Goal: Complete application form

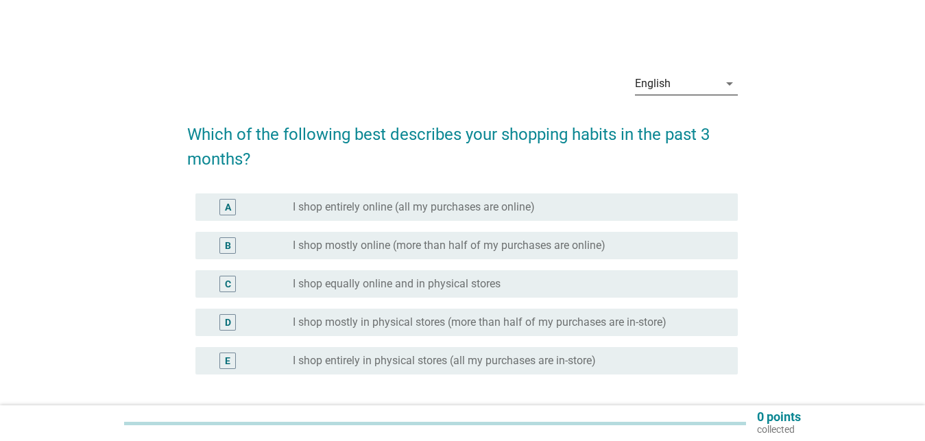
click at [727, 86] on icon "arrow_drop_down" at bounding box center [729, 83] width 16 height 16
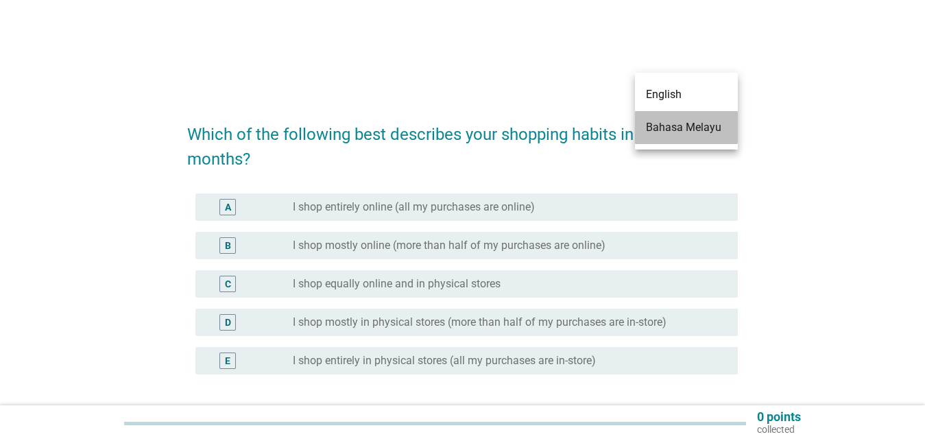
click at [670, 124] on div "Bahasa Melayu" at bounding box center [686, 127] width 81 height 16
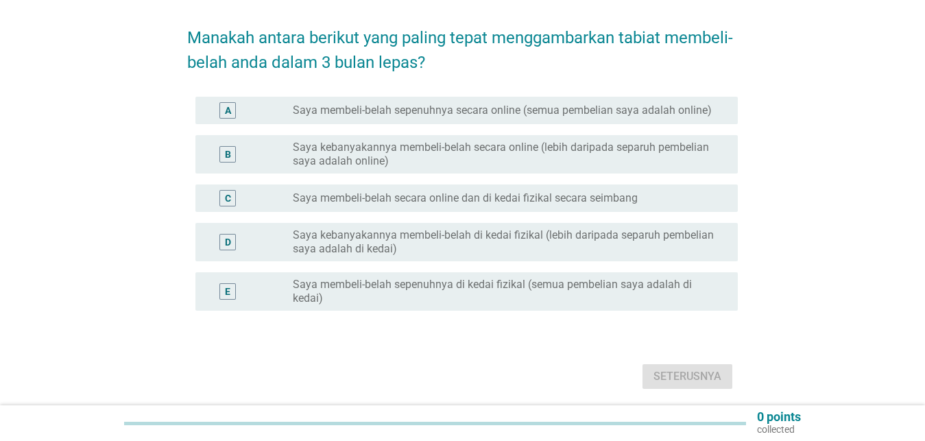
scroll to position [140, 0]
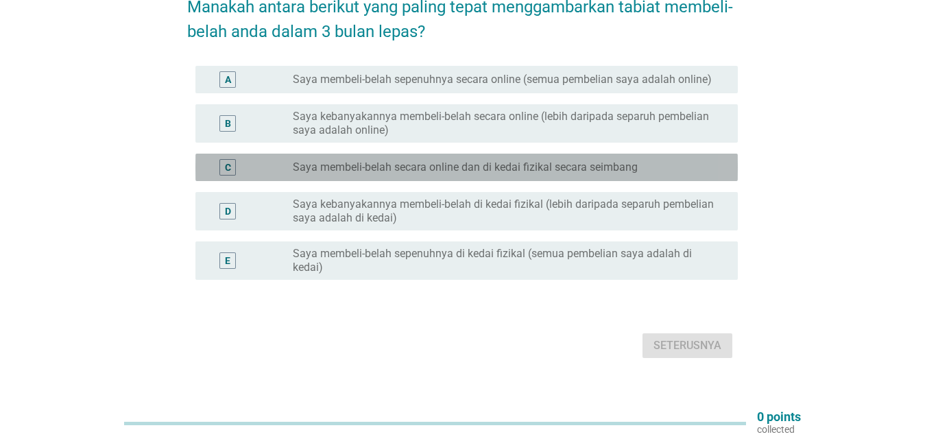
click at [500, 160] on label "Saya membeli-belah secara online dan di kedai fizikal secara seimbang" at bounding box center [465, 167] width 345 height 14
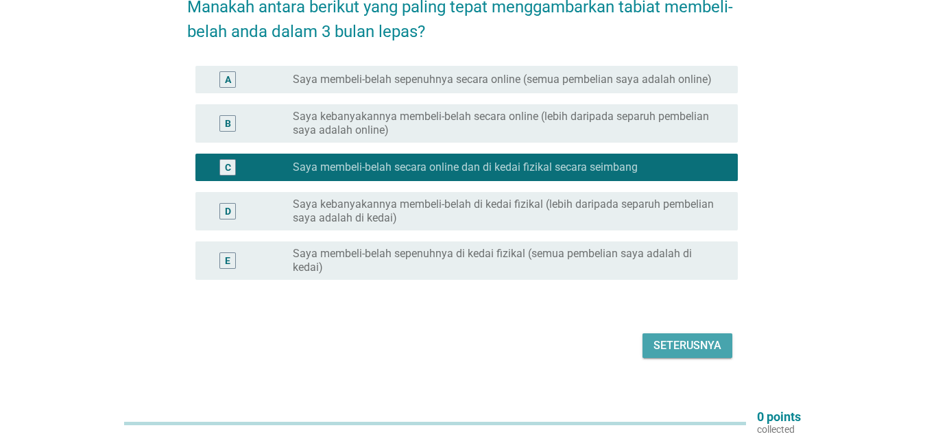
click at [703, 337] on div "Seterusnya" at bounding box center [687, 345] width 68 height 16
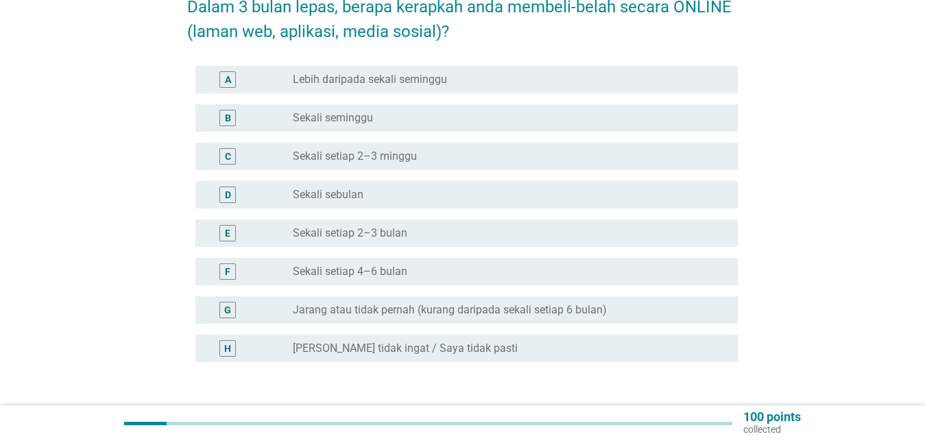
click at [404, 143] on div "C radio_button_unchecked Sekali setiap 2–3 minggu" at bounding box center [466, 156] width 542 height 27
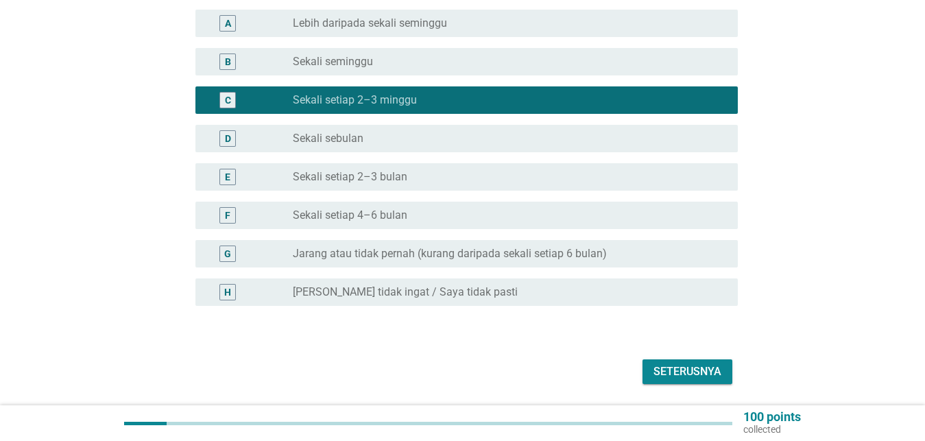
scroll to position [228, 0]
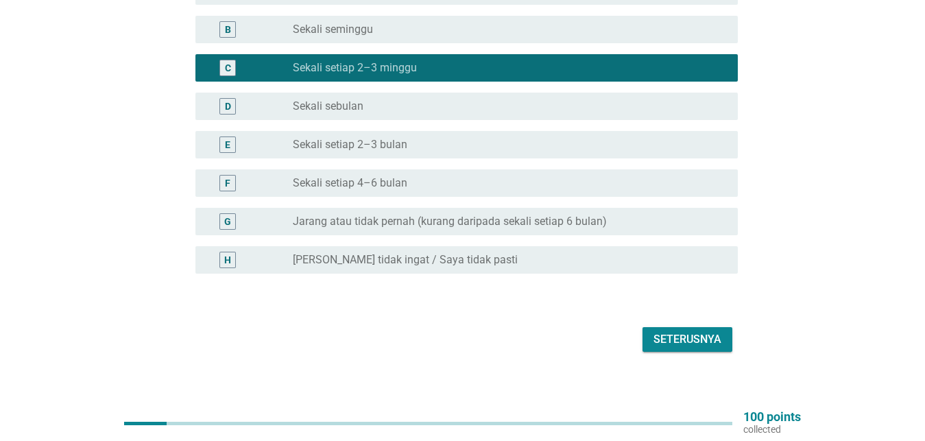
click at [685, 332] on div "Seterusnya" at bounding box center [687, 339] width 68 height 16
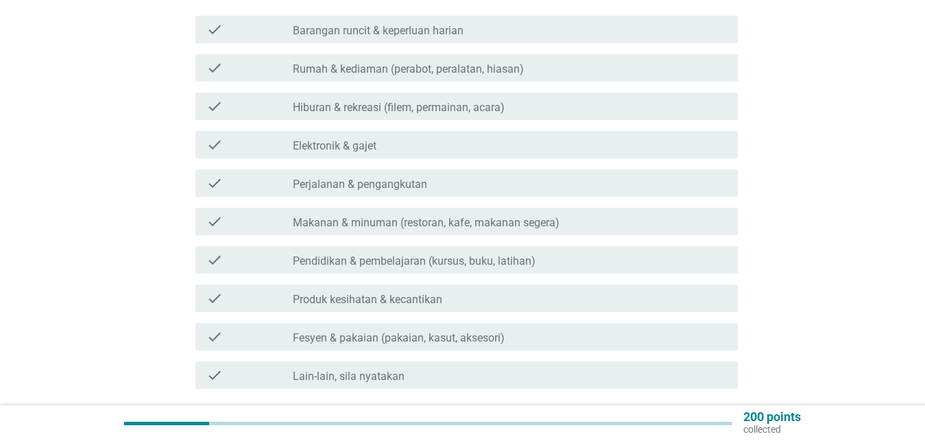
scroll to position [280, 0]
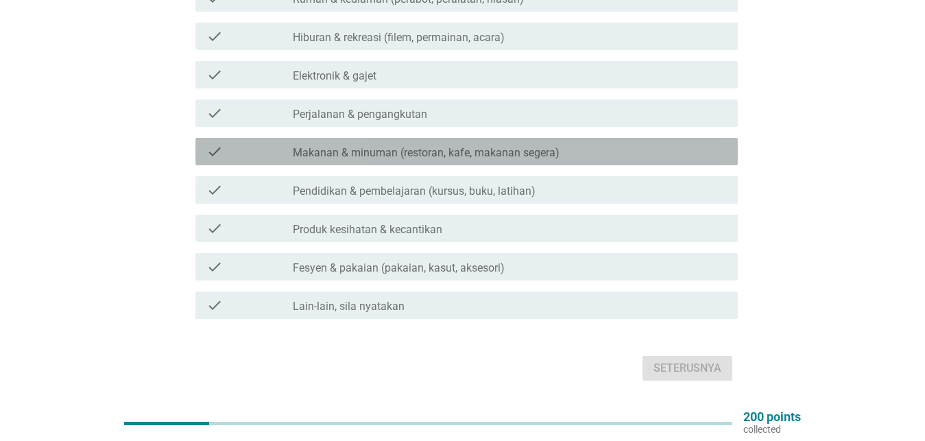
click at [374, 146] on label "Makanan & minuman (restoran, kafe, makanan segera)" at bounding box center [426, 153] width 267 height 14
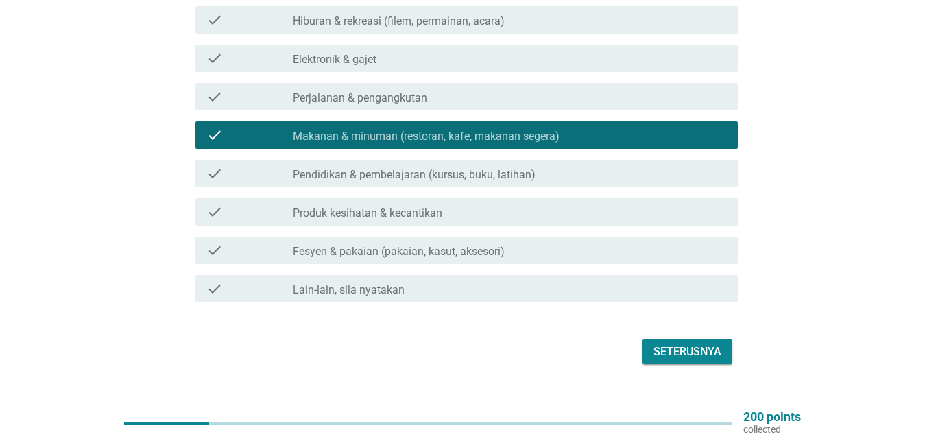
scroll to position [308, 0]
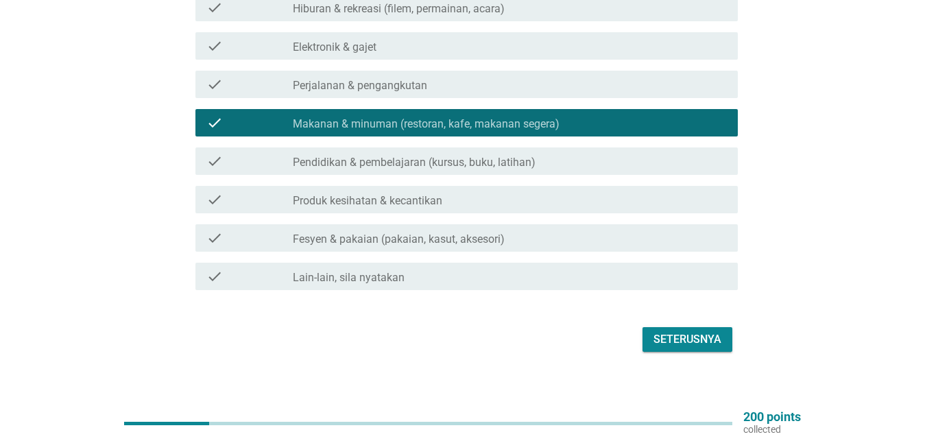
click at [363, 194] on label "Produk kesihatan & kecantikan" at bounding box center [367, 201] width 149 height 14
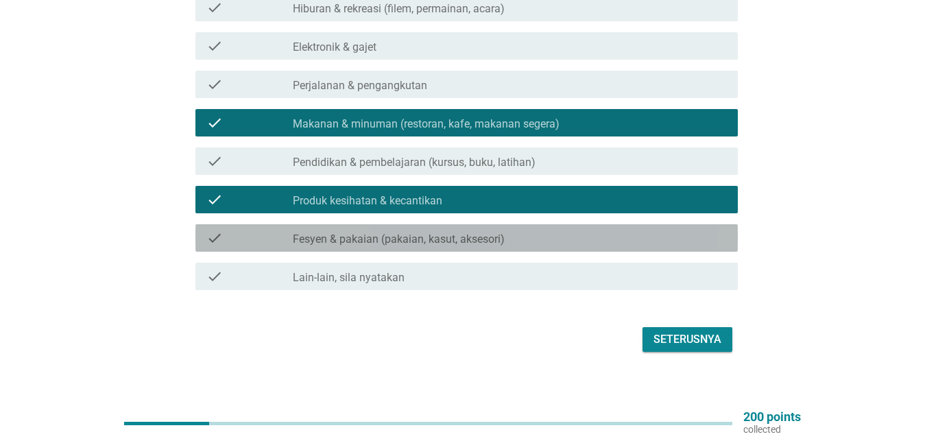
click at [388, 224] on div "check check_box_outline_blank Fesyen & pakaian (pakaian, kasut, aksesori)" at bounding box center [466, 237] width 542 height 27
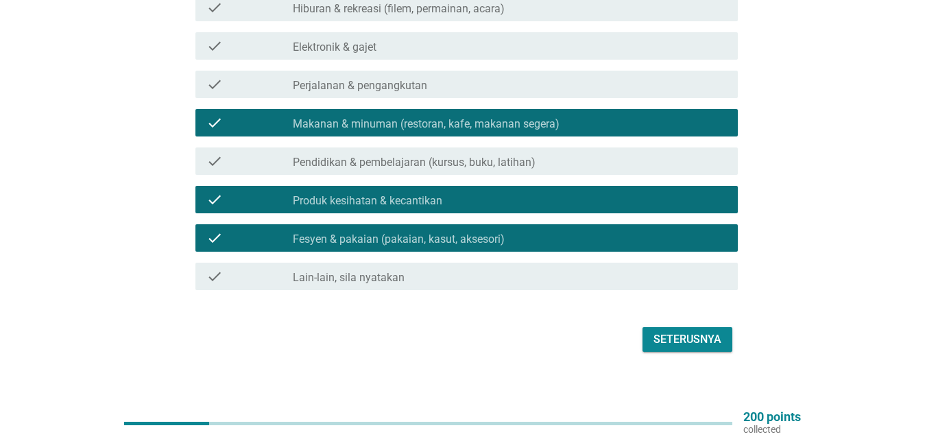
click at [676, 327] on button "Seterusnya" at bounding box center [687, 339] width 90 height 25
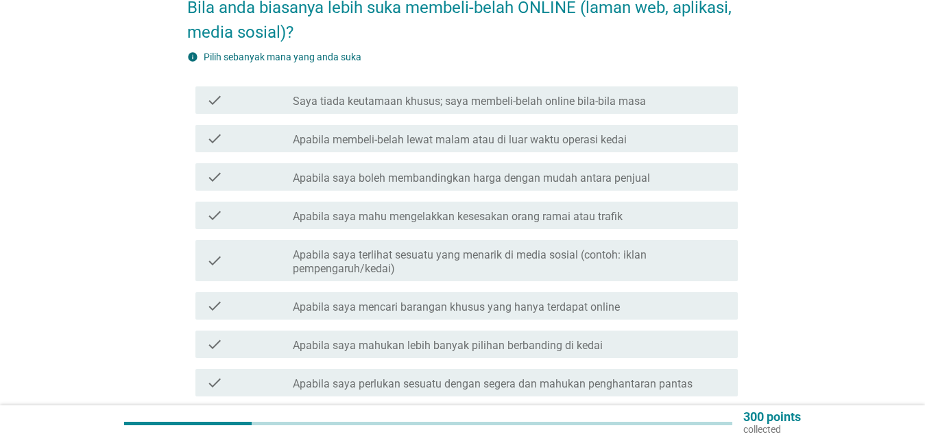
scroll to position [140, 0]
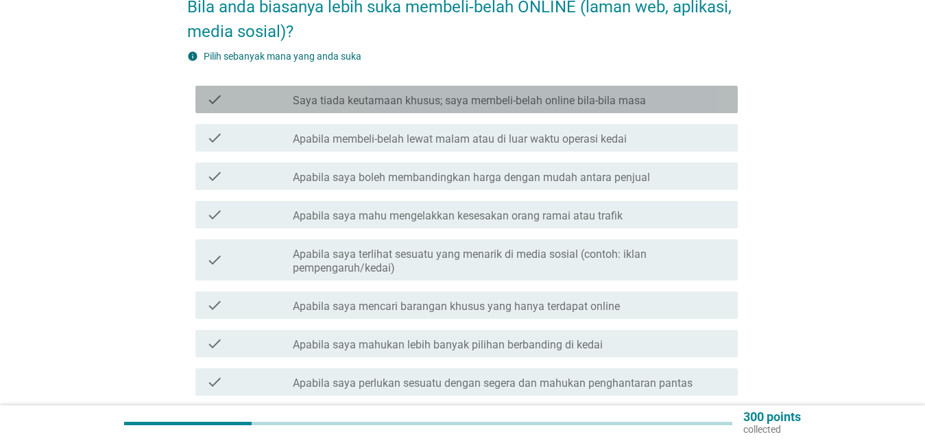
click at [475, 94] on label "Saya tiada keutamaan khusus; saya membeli-belah online bila-bila masa" at bounding box center [469, 101] width 353 height 14
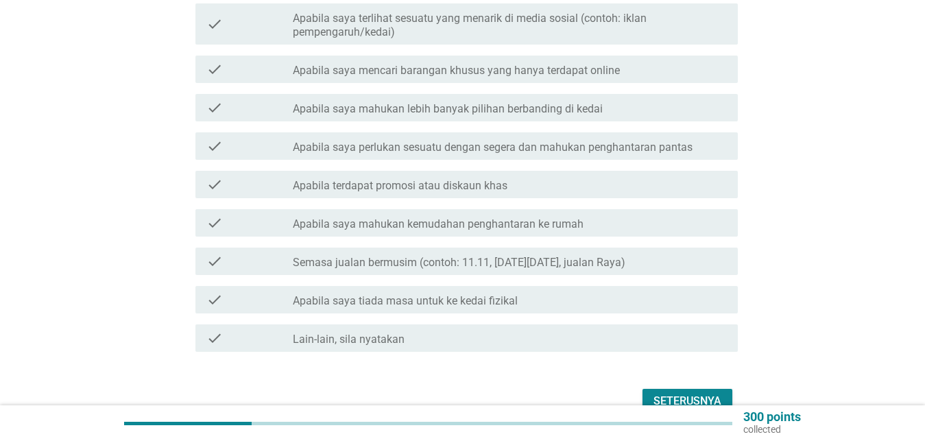
scroll to position [419, 0]
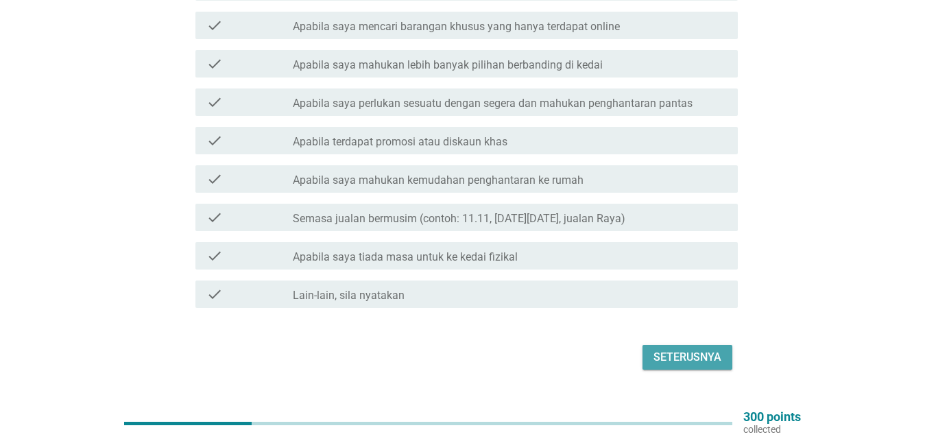
click at [677, 349] on div "Seterusnya" at bounding box center [687, 357] width 68 height 16
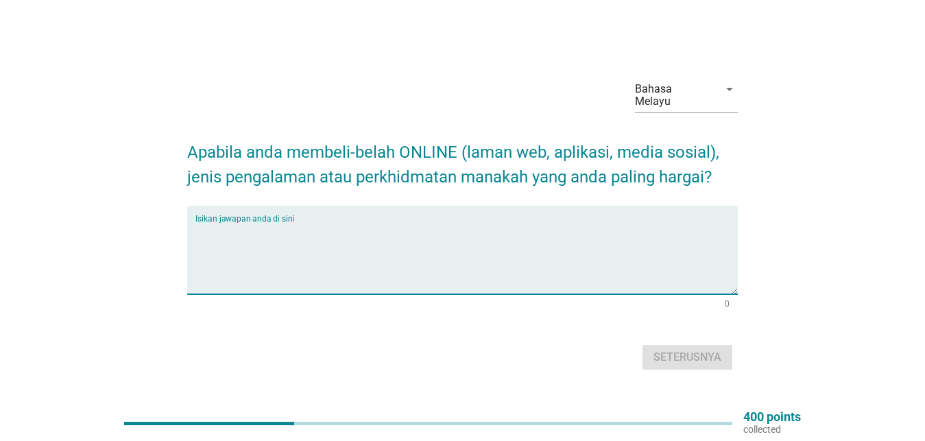
click at [282, 260] on textarea "Isikan jawapan anda di sini" at bounding box center [466, 258] width 542 height 72
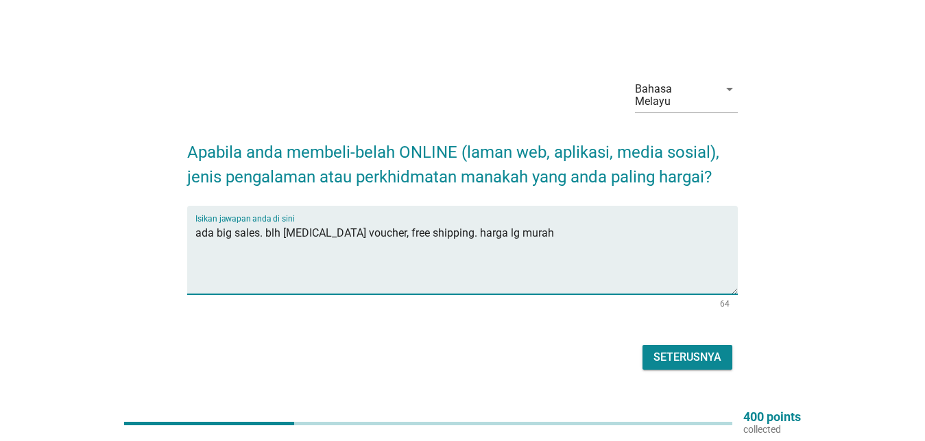
type textarea "ada big sales. blh [MEDICAL_DATA] voucher, free shipping. harga lg murah"
click at [686, 356] on div "Seterusnya" at bounding box center [687, 357] width 68 height 16
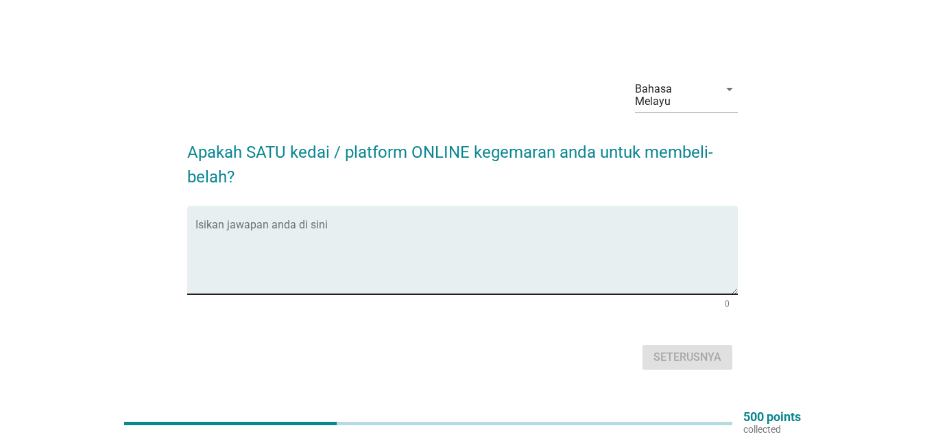
click at [329, 274] on textarea "Isikan jawapan anda di sini" at bounding box center [466, 258] width 542 height 72
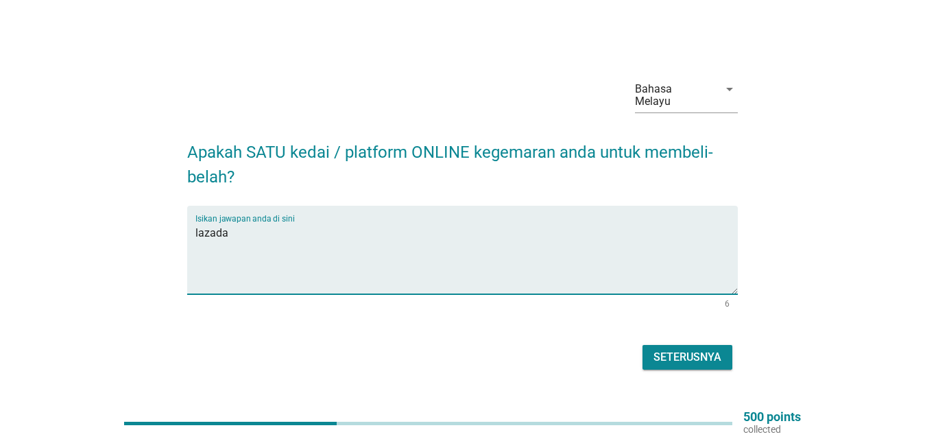
type textarea "lazada"
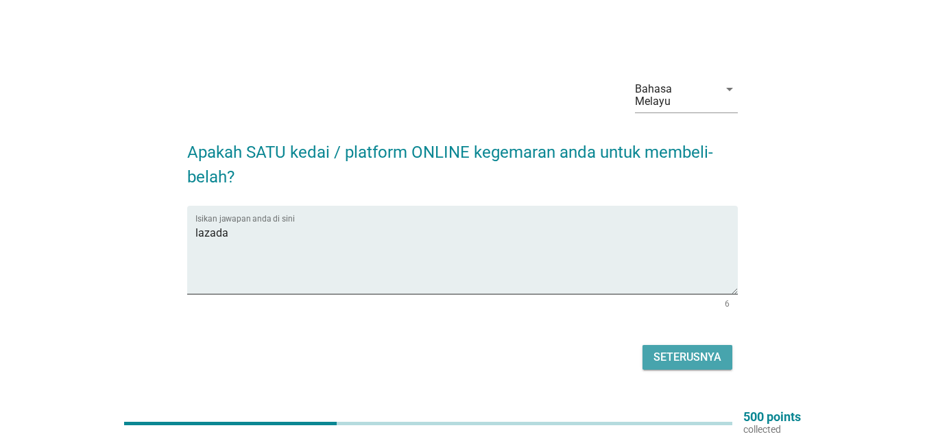
click at [665, 349] on div "Seterusnya" at bounding box center [687, 357] width 68 height 16
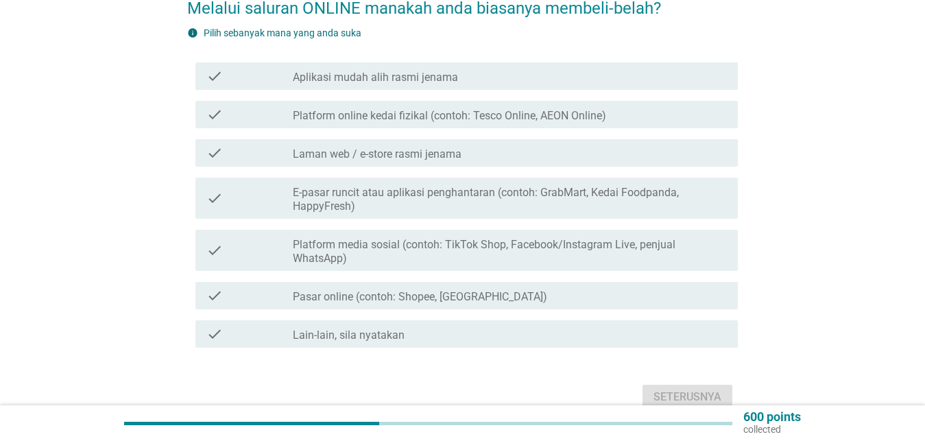
scroll to position [140, 0]
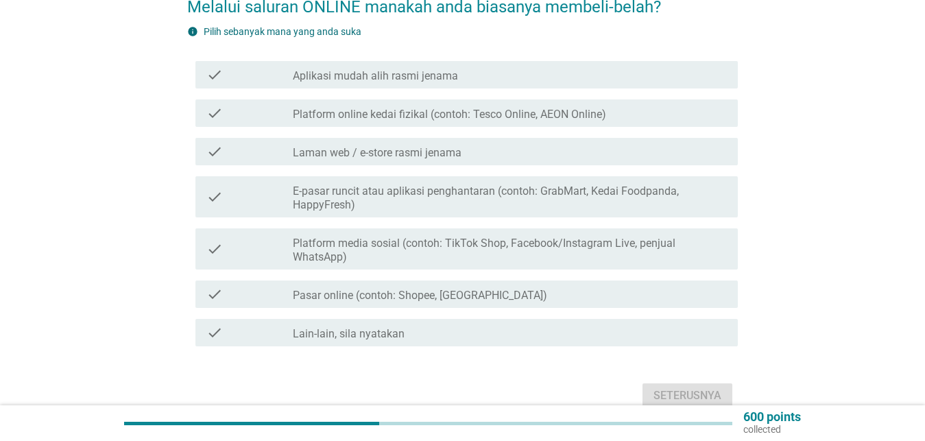
click at [383, 289] on label "Pasar online (contoh: Shopee, [GEOGRAPHIC_DATA])" at bounding box center [420, 296] width 254 height 14
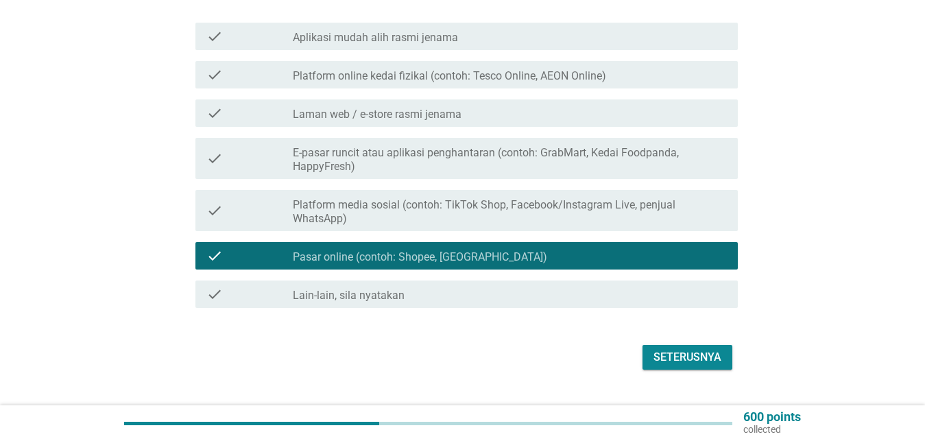
scroll to position [196, 0]
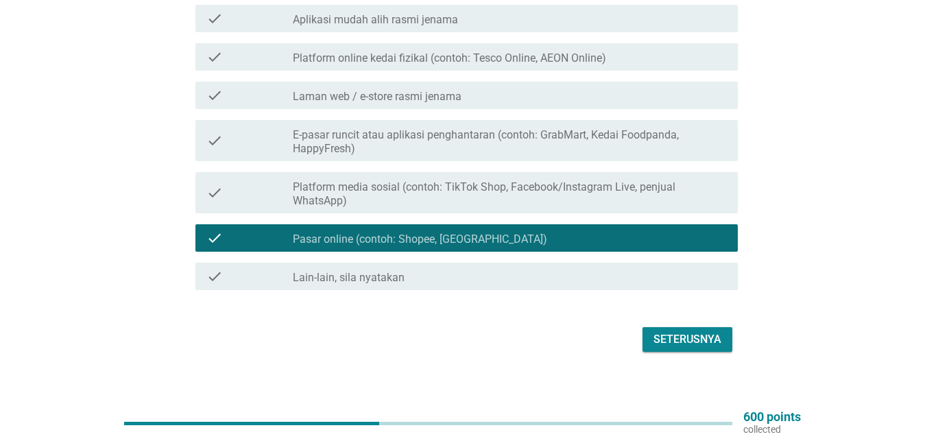
click at [685, 335] on button "Seterusnya" at bounding box center [687, 339] width 90 height 25
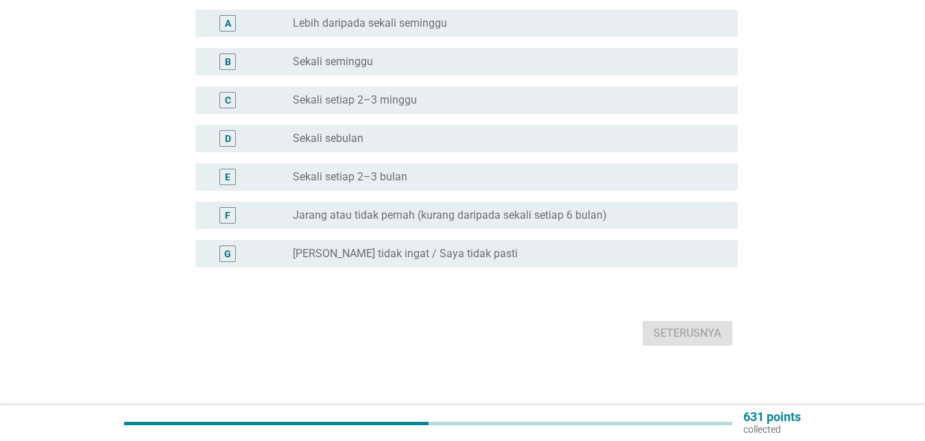
scroll to position [0, 0]
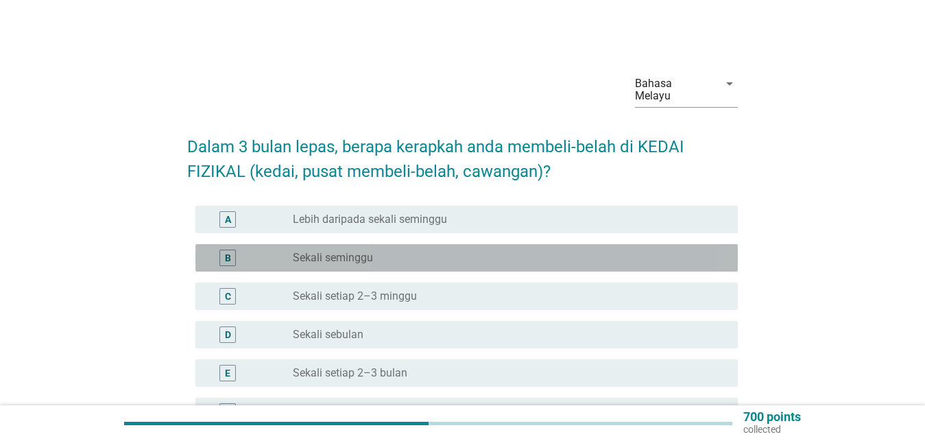
click at [376, 251] on div "radio_button_unchecked Sekali seminggu" at bounding box center [504, 258] width 423 height 14
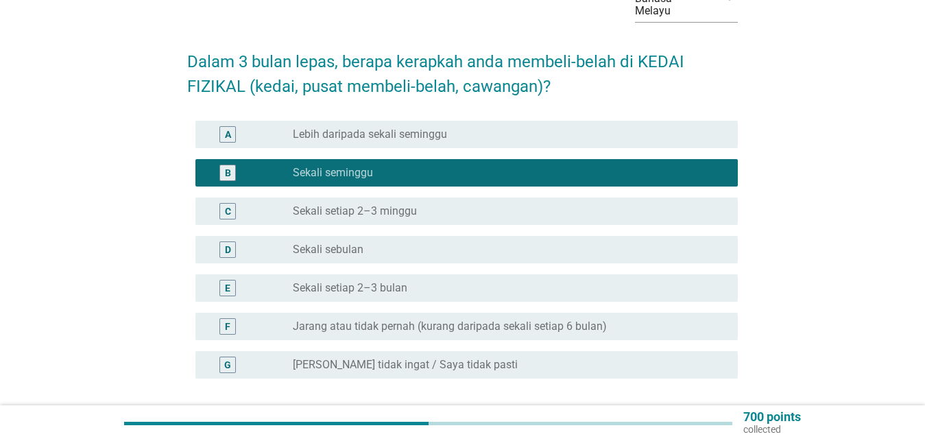
scroll to position [140, 0]
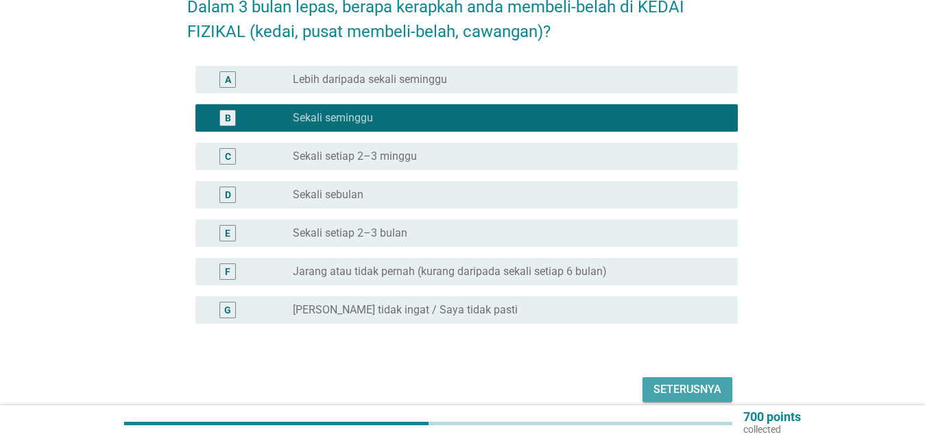
click at [693, 381] on div "Seterusnya" at bounding box center [687, 389] width 68 height 16
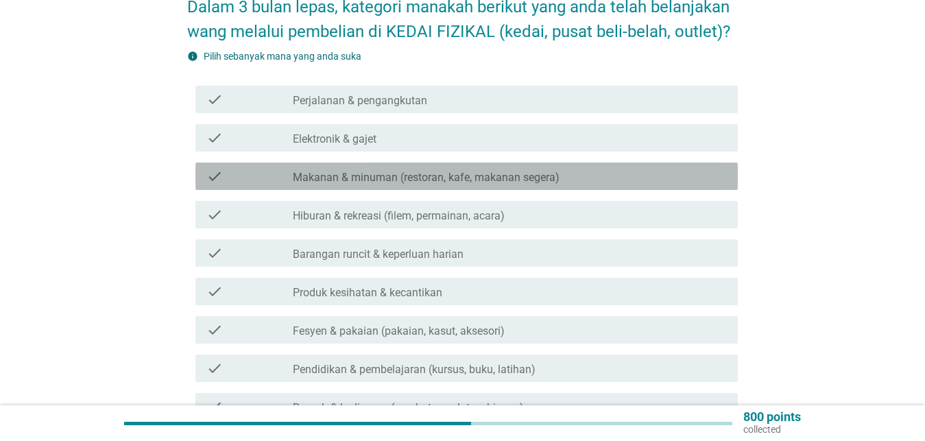
click at [418, 171] on label "Makanan & minuman (restoran, kafe, makanan segera)" at bounding box center [426, 178] width 267 height 14
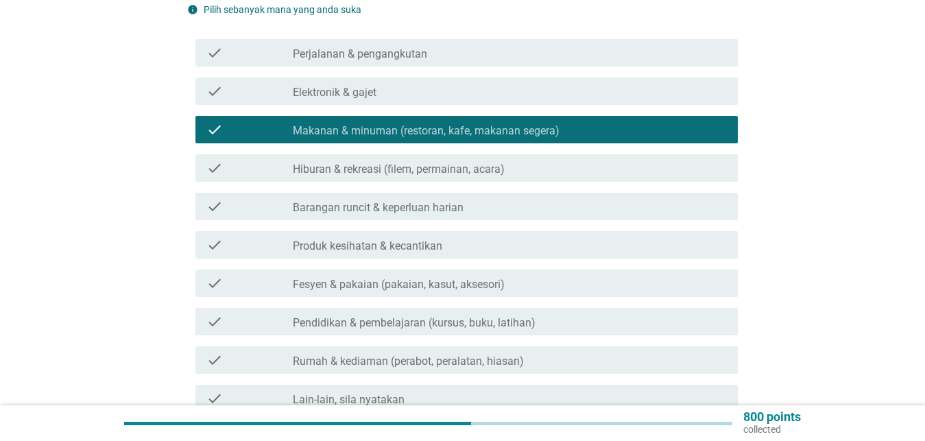
scroll to position [210, 0]
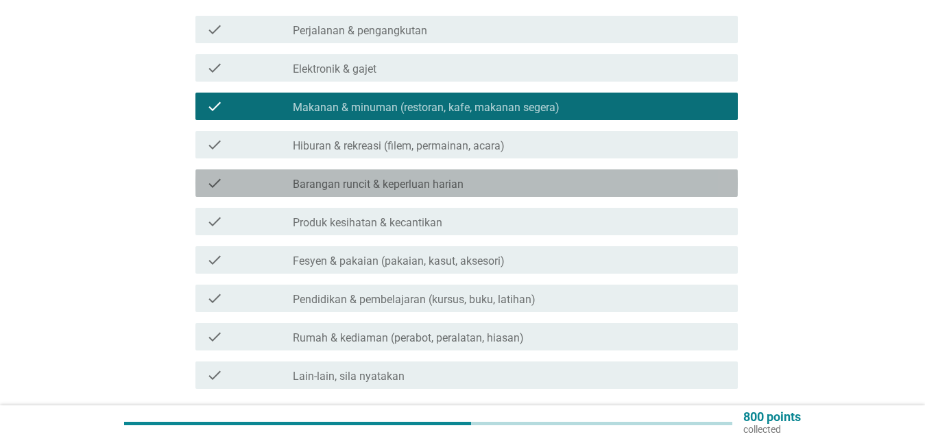
click at [424, 178] on label "Barangan runcit & keperluan harian" at bounding box center [378, 185] width 171 height 14
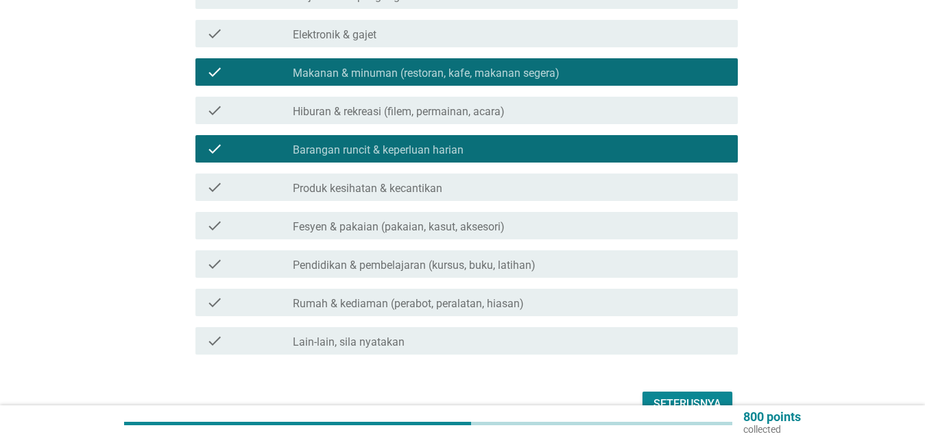
scroll to position [280, 0]
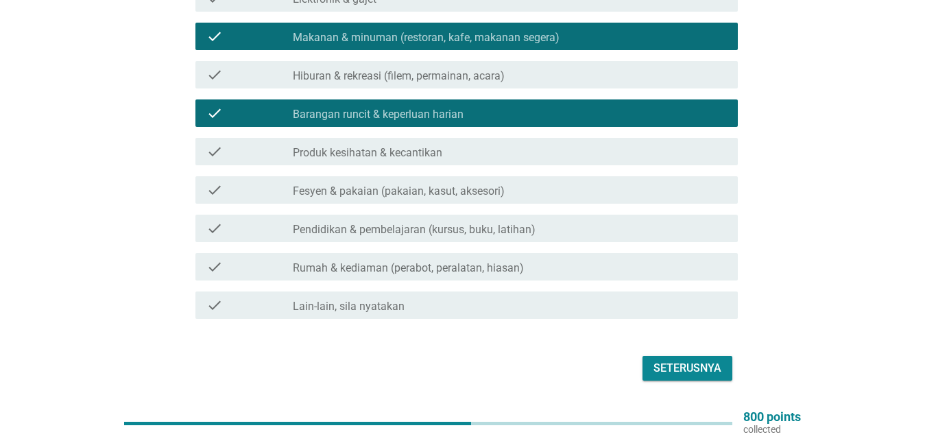
click at [398, 149] on div "check check_box_outline_blank Produk kesihatan & kecantikan" at bounding box center [466, 151] width 542 height 27
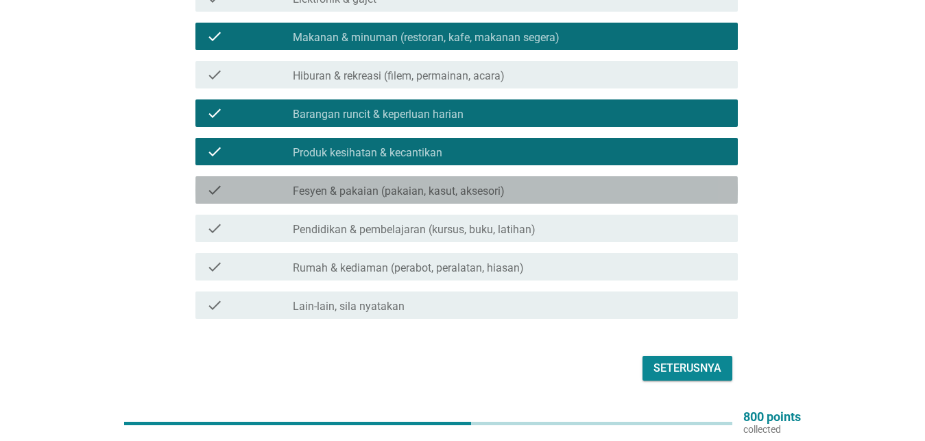
click at [347, 185] on label "Fesyen & pakaian (pakaian, kasut, aksesori)" at bounding box center [399, 191] width 212 height 14
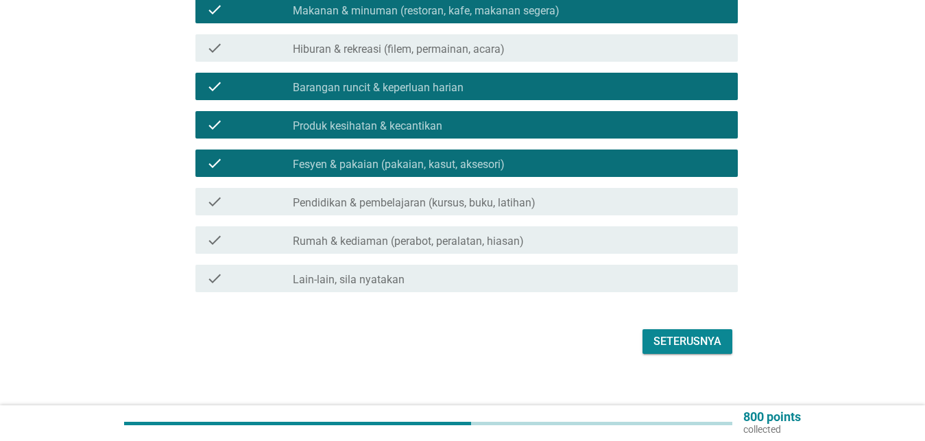
scroll to position [308, 0]
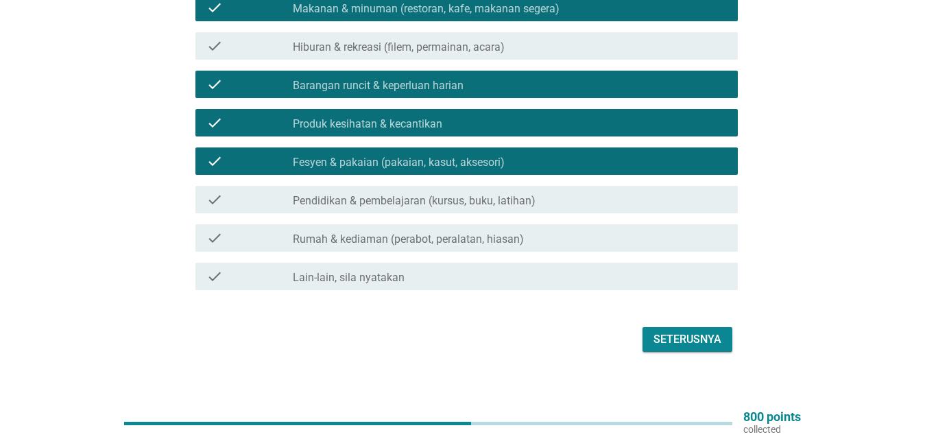
click at [686, 331] on div "Seterusnya" at bounding box center [687, 339] width 68 height 16
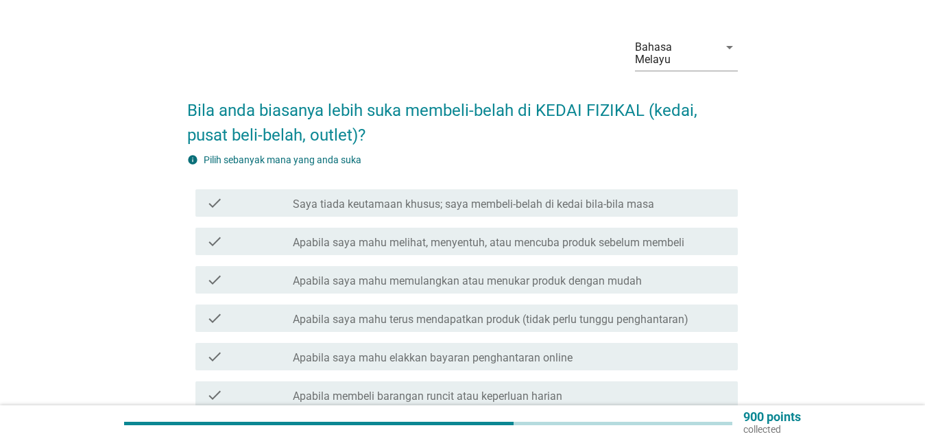
scroll to position [70, 0]
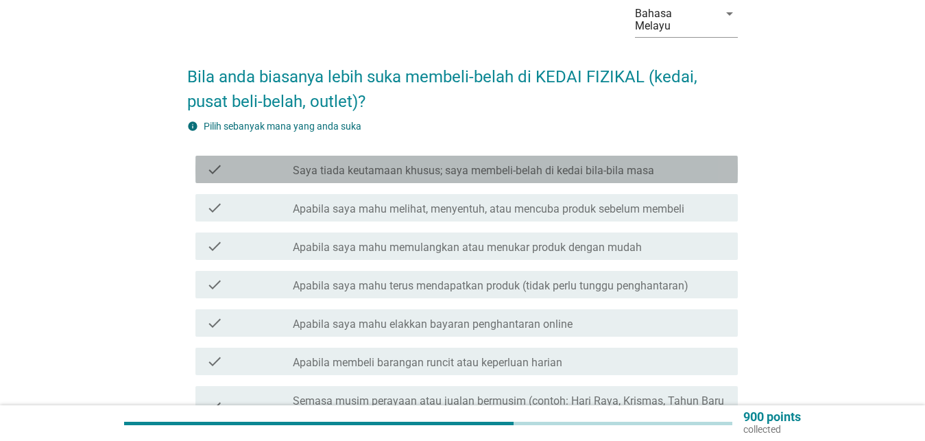
click at [407, 164] on label "Saya tiada keutamaan khusus; saya membeli-belah di kedai bila-bila masa" at bounding box center [473, 171] width 361 height 14
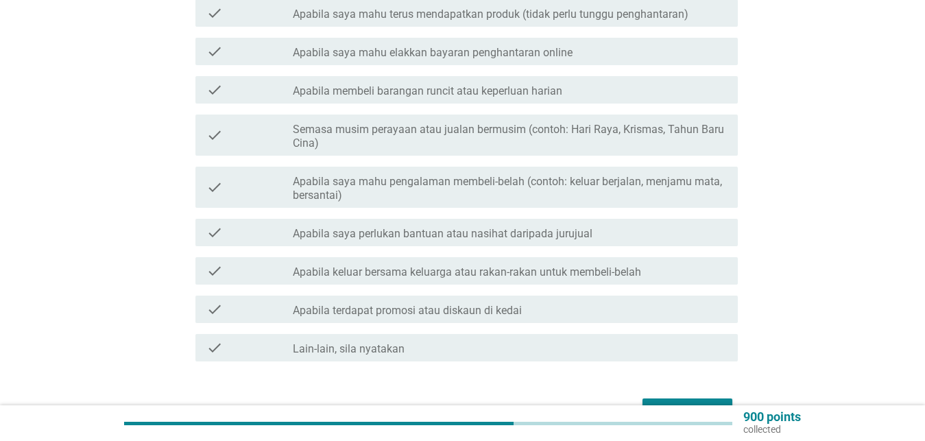
scroll to position [350, 0]
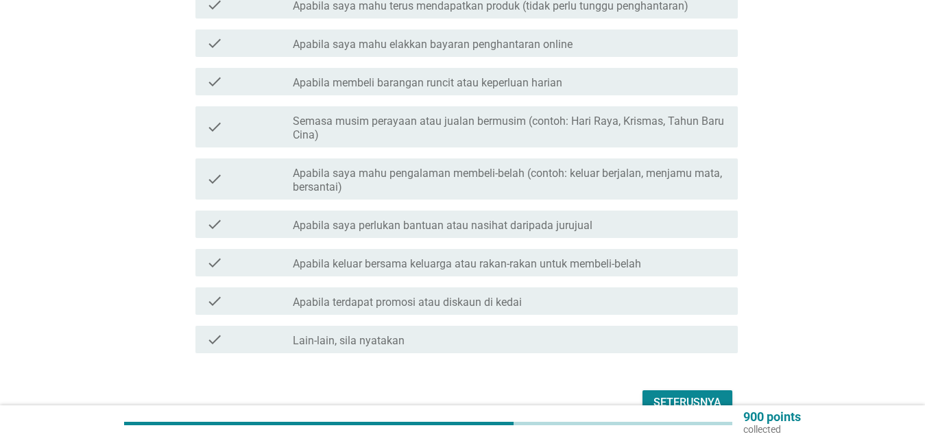
click at [685, 394] on div "Seterusnya" at bounding box center [687, 402] width 68 height 16
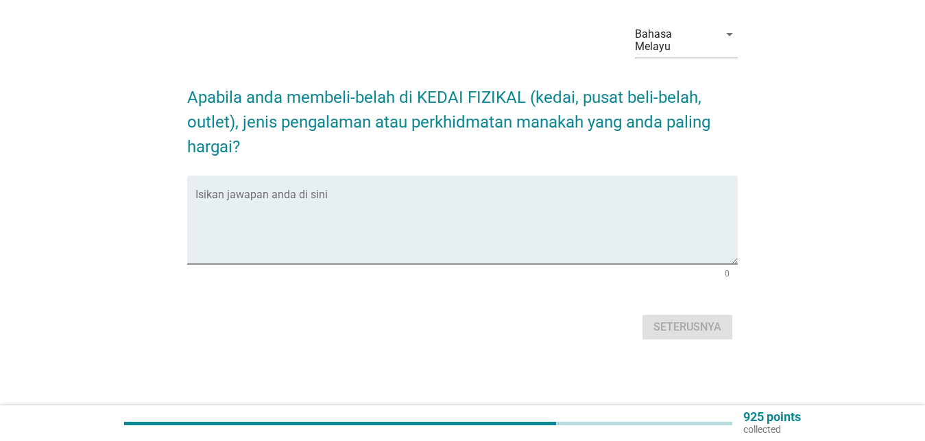
scroll to position [0, 0]
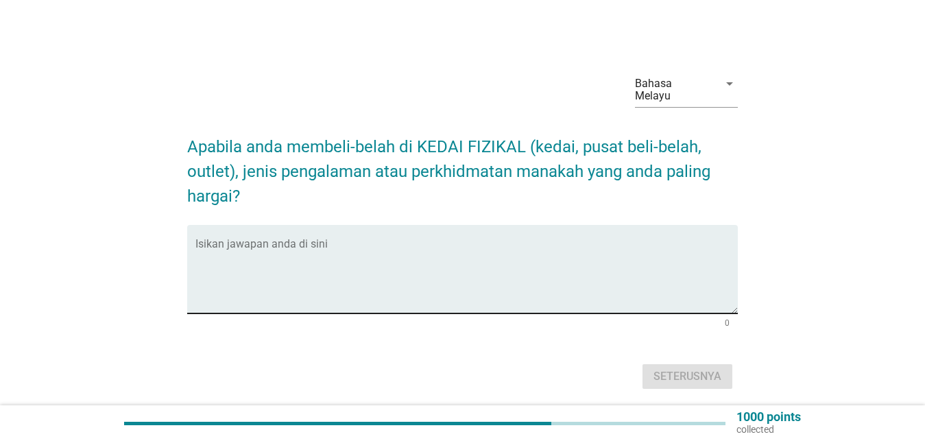
click at [442, 243] on textarea "Isikan jawapan anda di sini" at bounding box center [466, 277] width 542 height 72
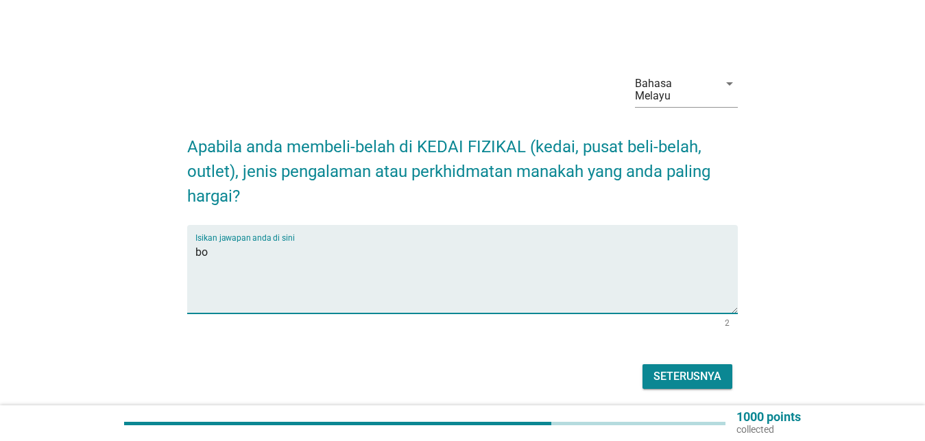
type textarea "b"
type textarea "nampak barang tu mcm mana quality,"
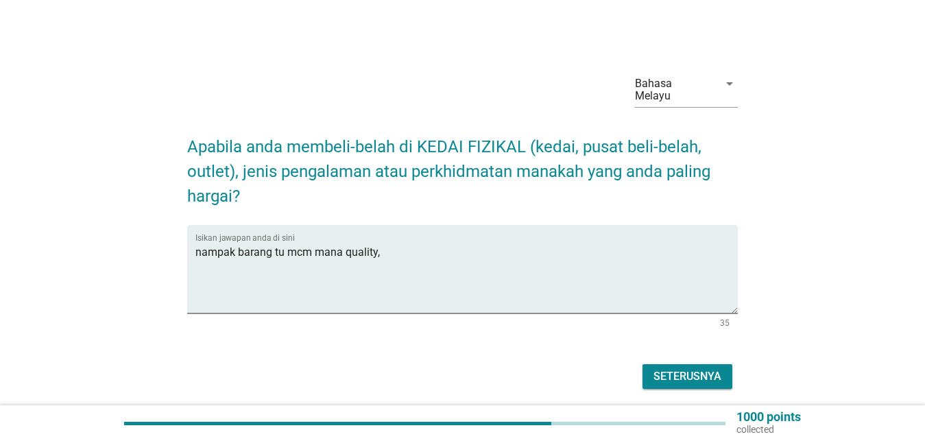
click at [696, 376] on div "Seterusnya" at bounding box center [462, 376] width 550 height 33
click at [698, 368] on div "Seterusnya" at bounding box center [687, 376] width 68 height 16
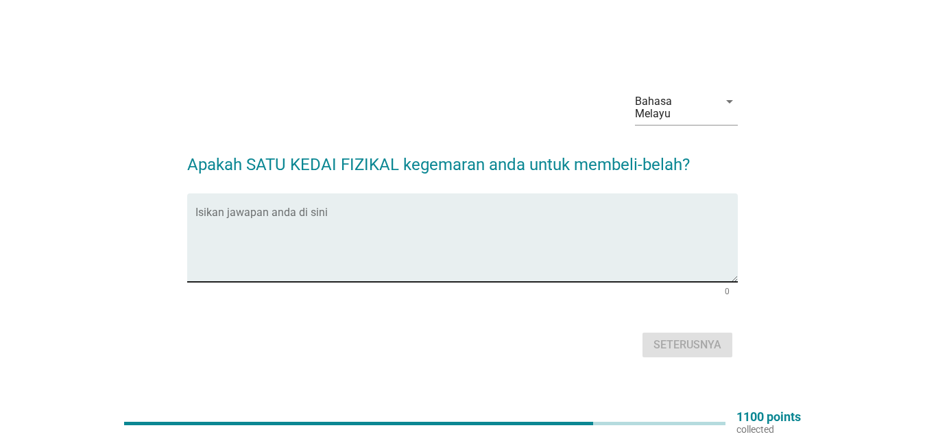
click at [222, 239] on textarea "Isikan jawapan anda di sini" at bounding box center [466, 246] width 542 height 72
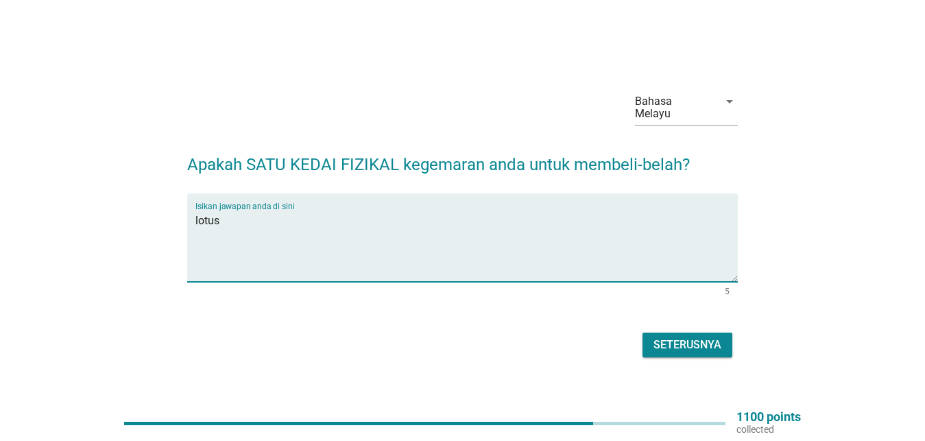
type textarea "lotus"
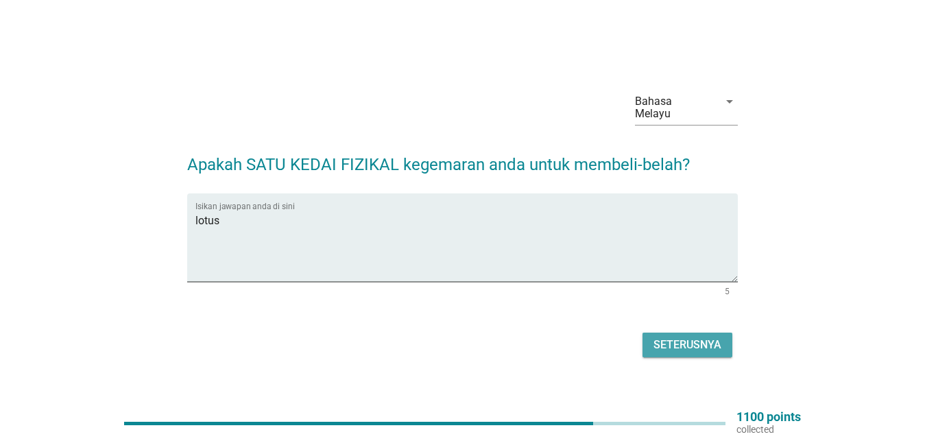
click at [682, 340] on div "Seterusnya" at bounding box center [687, 345] width 68 height 16
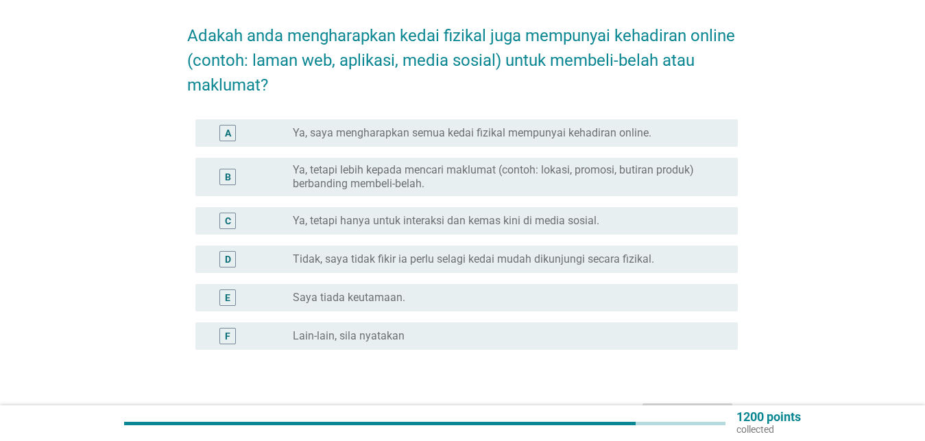
scroll to position [140, 0]
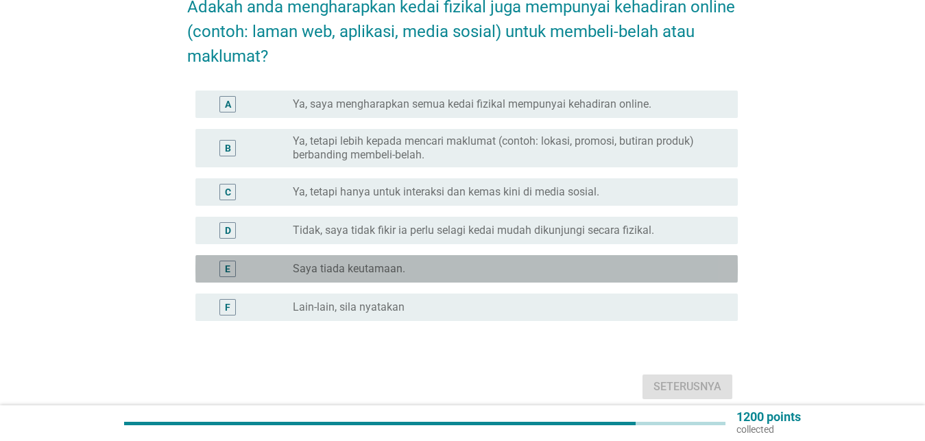
click at [350, 262] on label "Saya tiada keutamaan." at bounding box center [349, 269] width 112 height 14
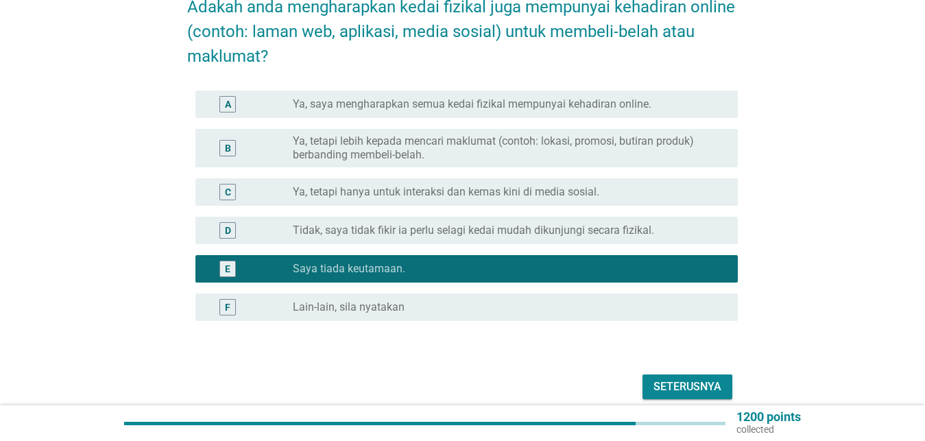
click at [685, 378] on div "Seterusnya" at bounding box center [687, 386] width 68 height 16
